Goal: Navigation & Orientation: Find specific page/section

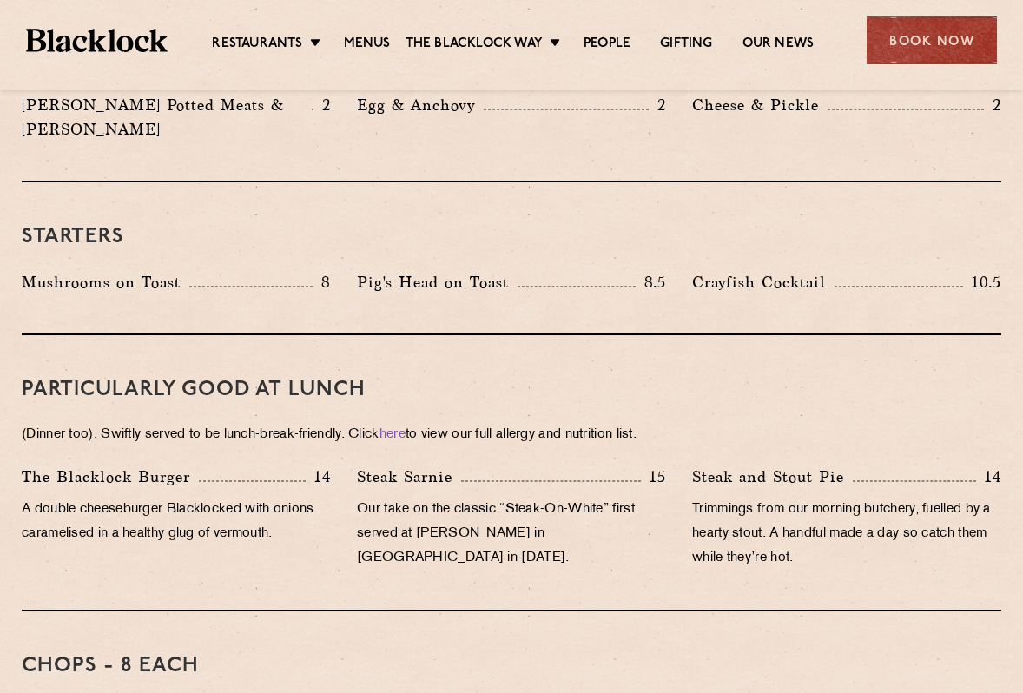
scroll to position [1042, 0]
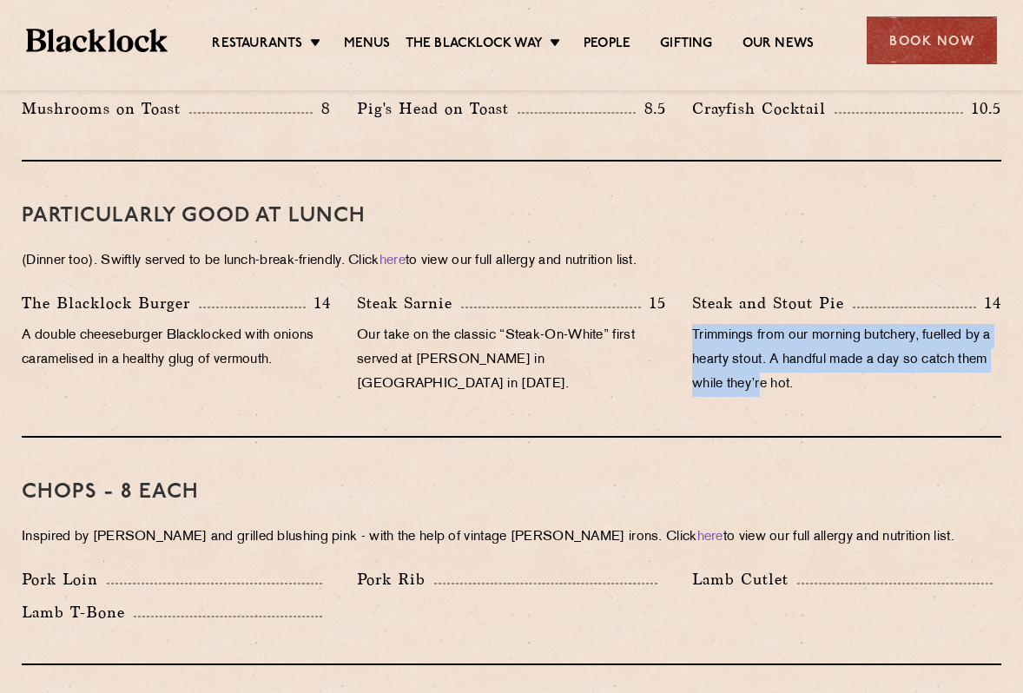
drag, startPoint x: 692, startPoint y: 309, endPoint x: 765, endPoint y: 374, distance: 97.8
click at [765, 378] on div "Steak and Stout Pie 14 Trimmings from our morning butchery, fuelled by a hearty…" at bounding box center [846, 348] width 335 height 115
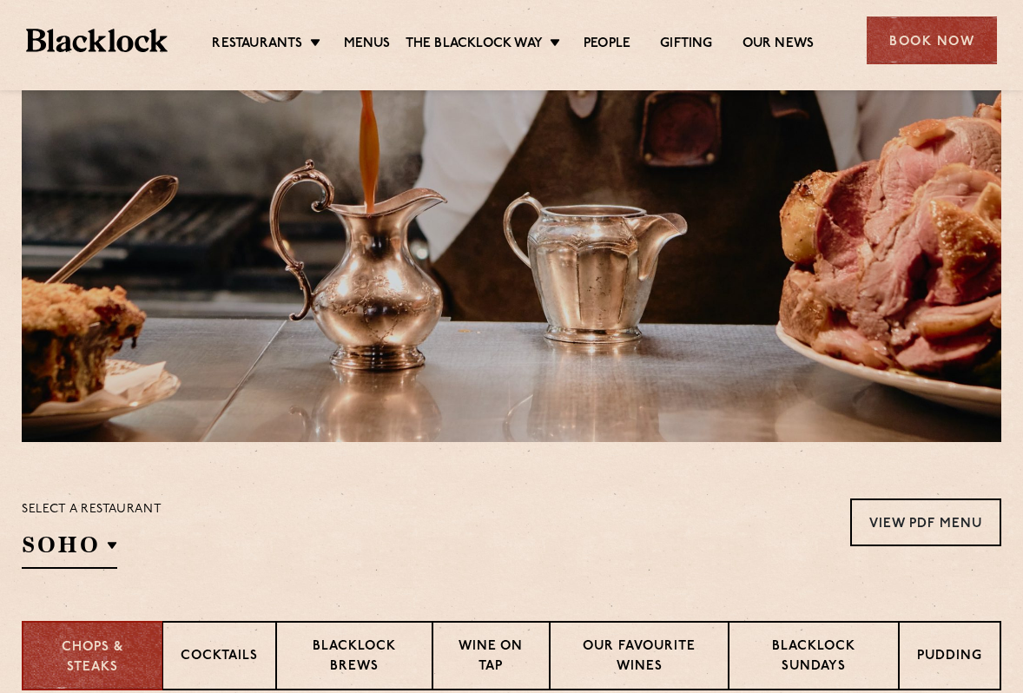
scroll to position [96, 0]
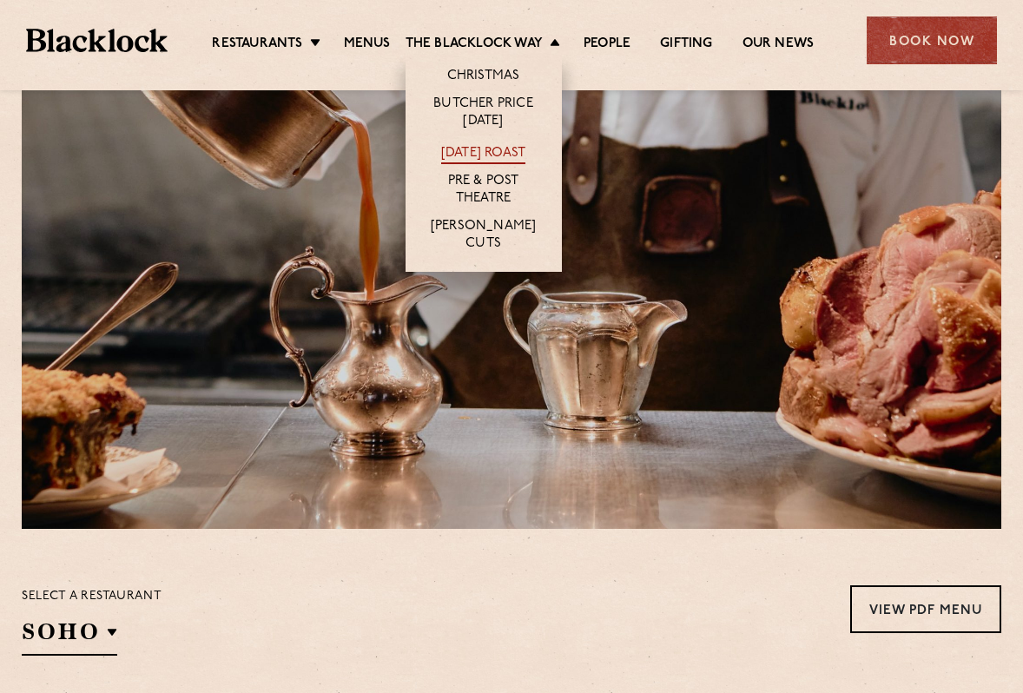
click at [504, 155] on link "[DATE] Roast" at bounding box center [483, 154] width 84 height 19
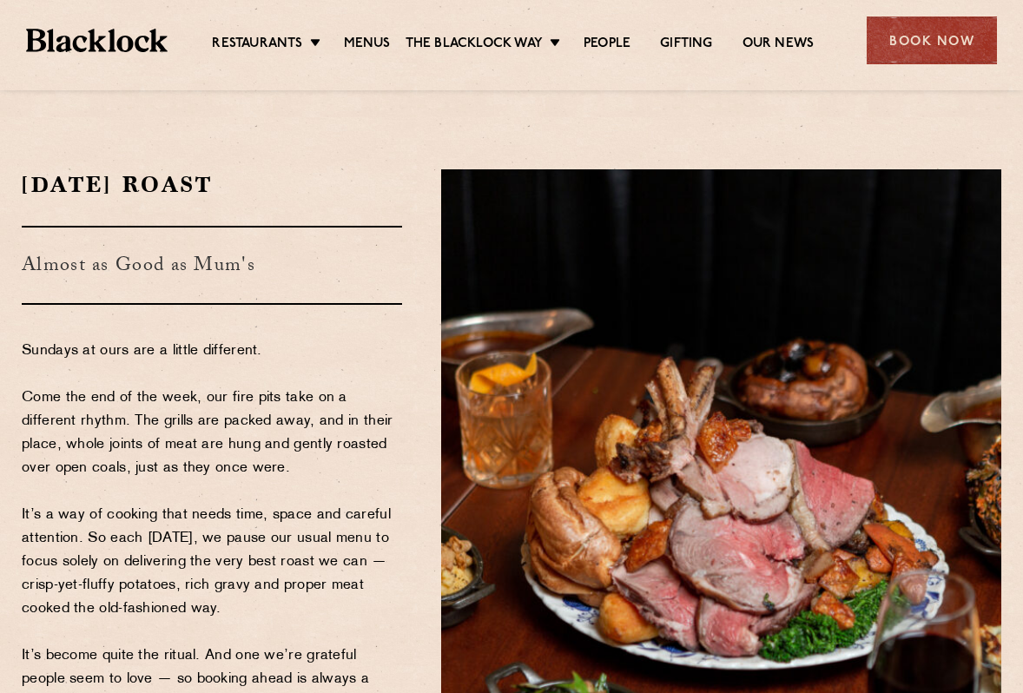
scroll to position [87, 0]
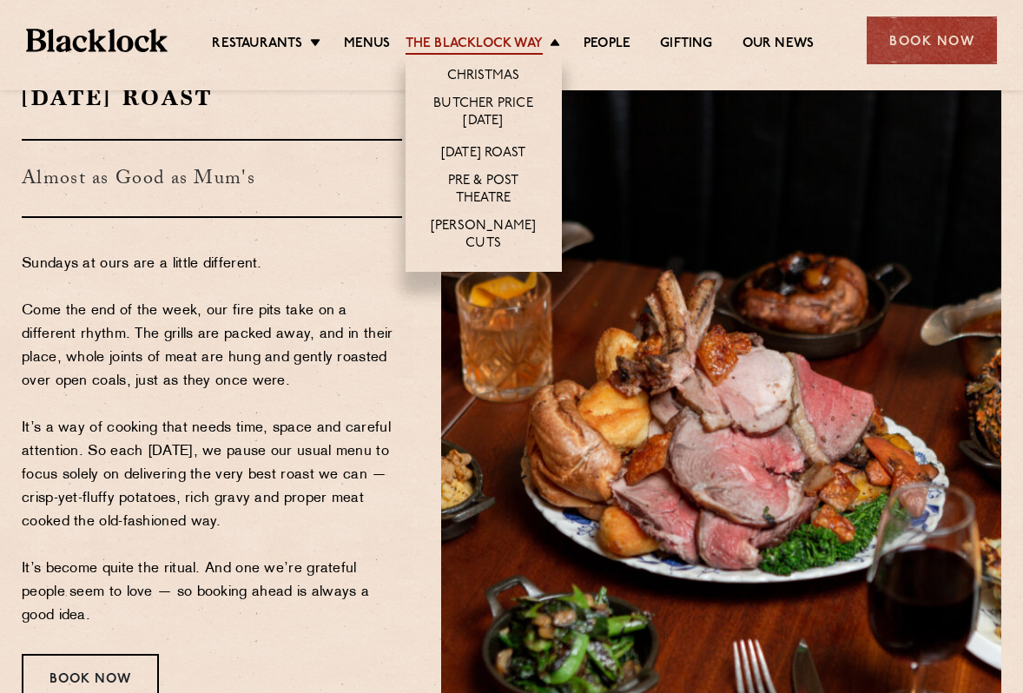
click at [510, 36] on link "The Blacklock Way" at bounding box center [474, 45] width 137 height 19
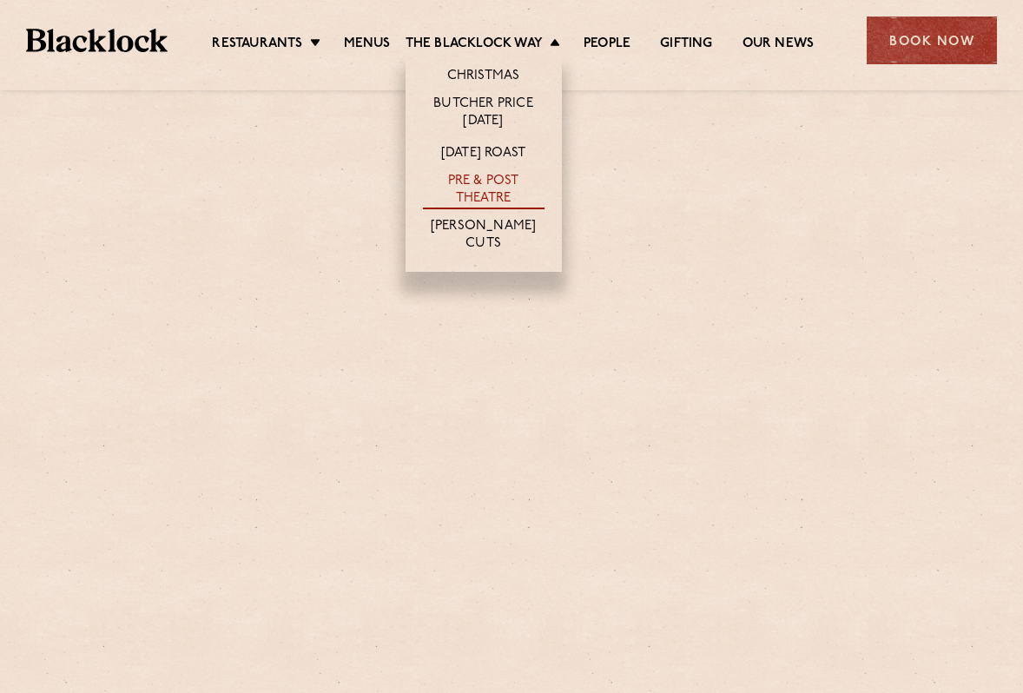
click at [479, 191] on link "Pre & Post Theatre" at bounding box center [484, 191] width 122 height 36
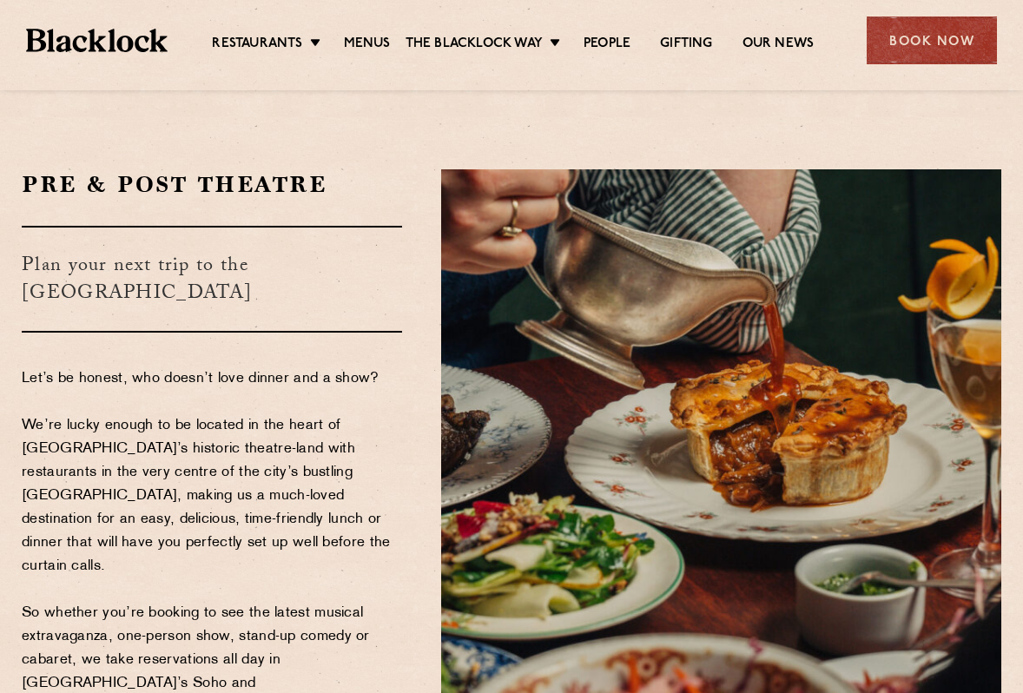
scroll to position [174, 0]
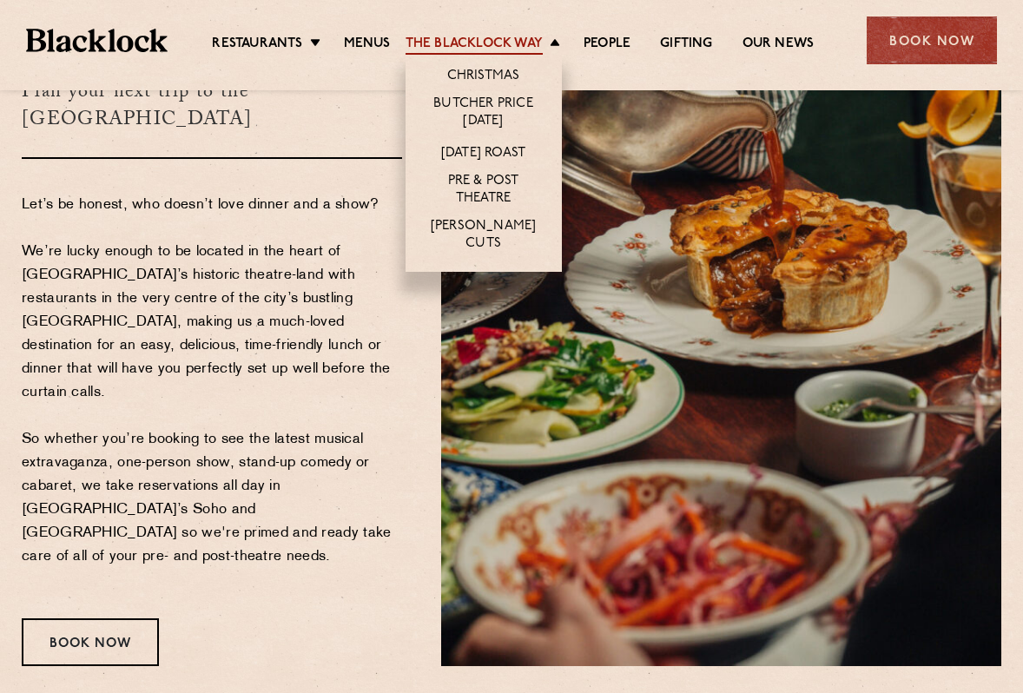
click at [508, 39] on link "The Blacklock Way" at bounding box center [474, 45] width 137 height 19
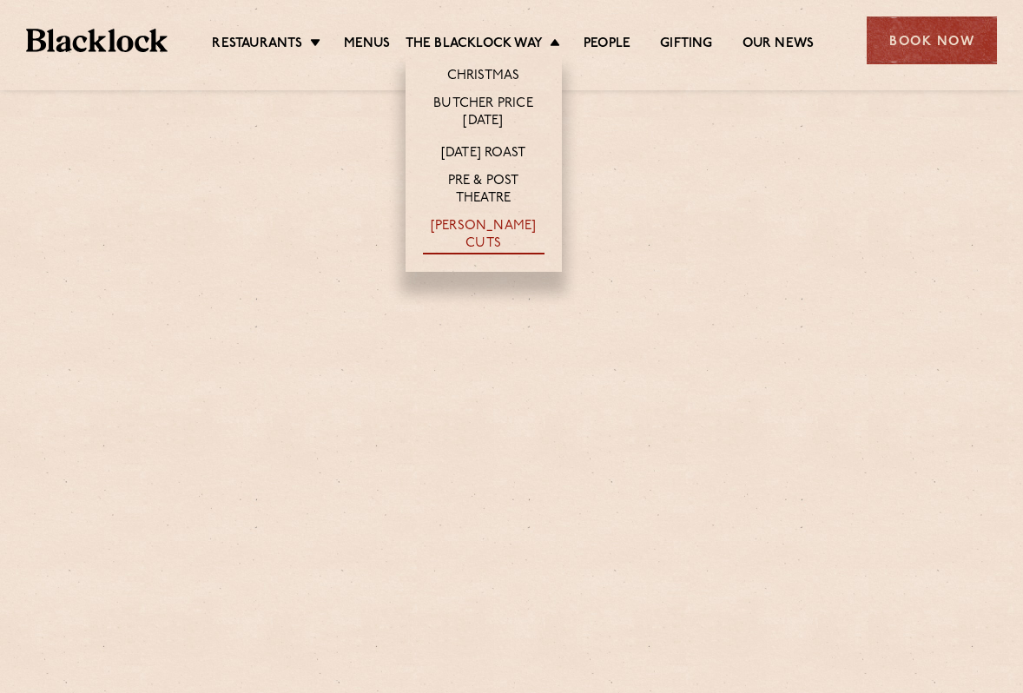
click at [475, 230] on link "[PERSON_NAME] Cuts" at bounding box center [484, 236] width 122 height 36
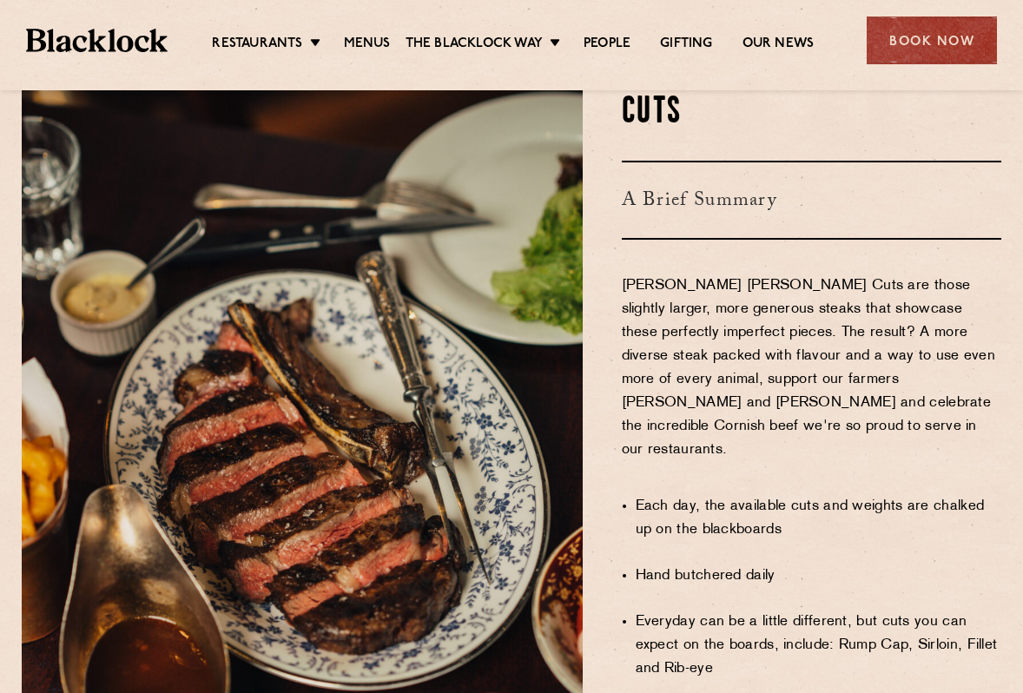
scroll to position [521, 0]
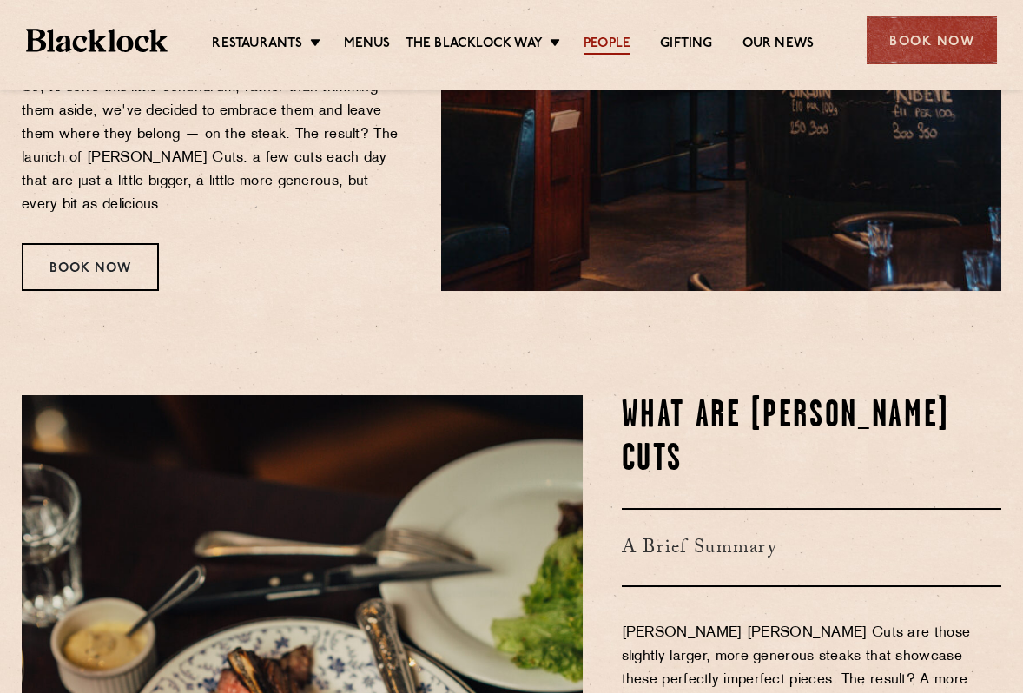
click at [617, 44] on link "People" at bounding box center [607, 45] width 47 height 19
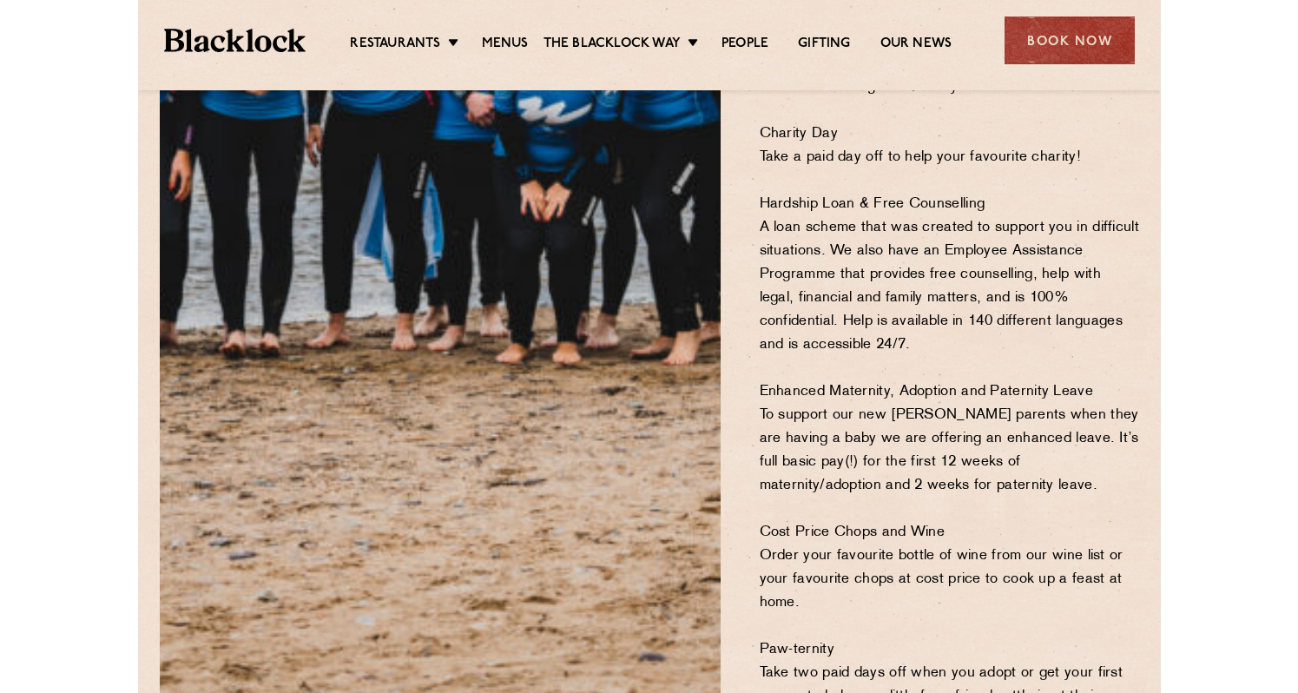
scroll to position [1129, 0]
